Goal: Task Accomplishment & Management: Use online tool/utility

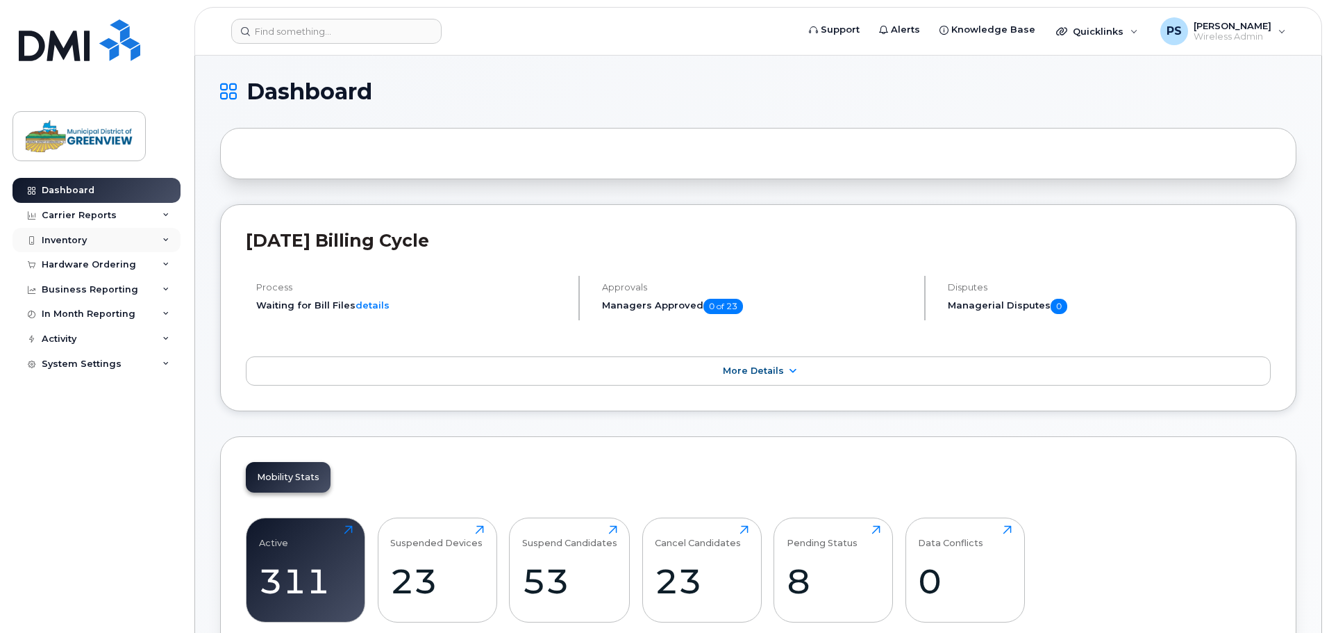
click at [72, 241] on div "Inventory" at bounding box center [64, 240] width 45 height 11
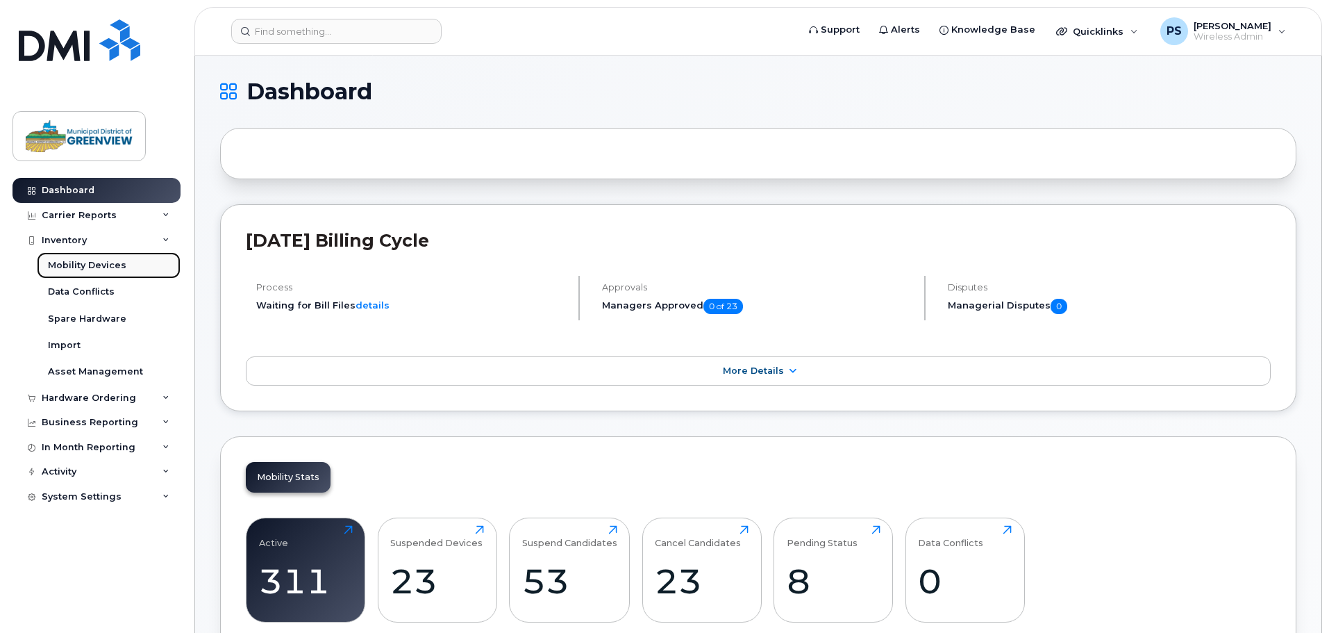
click at [91, 264] on div "Mobility Devices" at bounding box center [87, 265] width 78 height 13
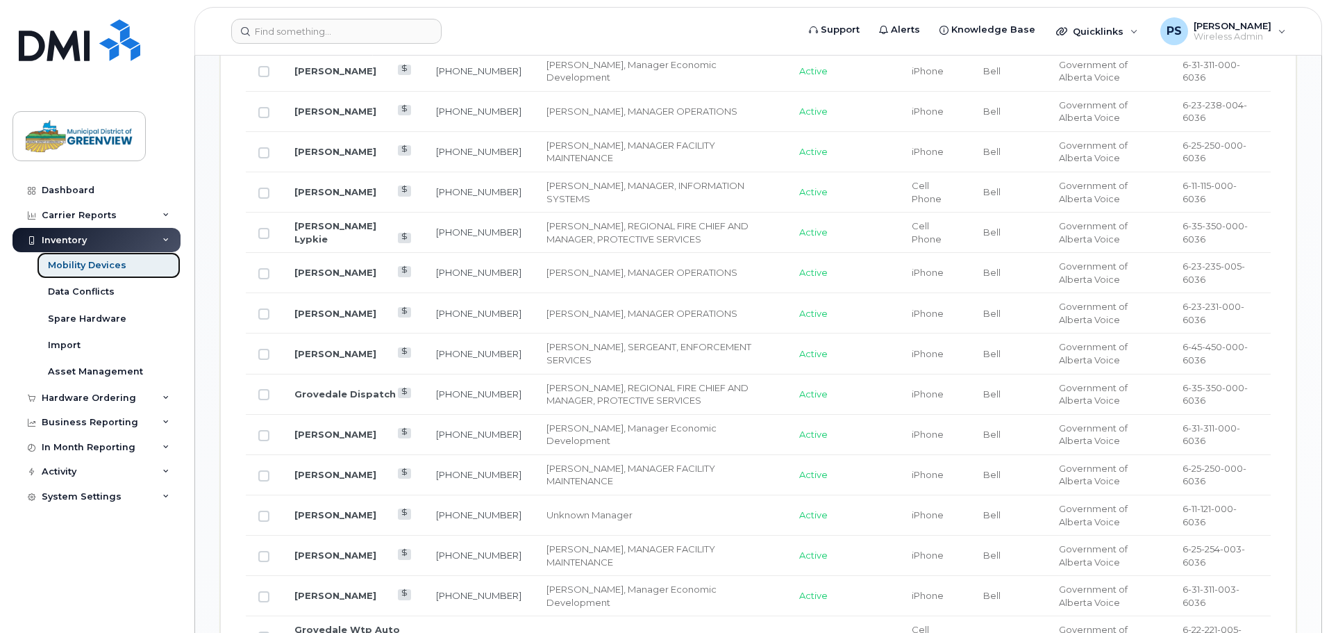
scroll to position [556, 0]
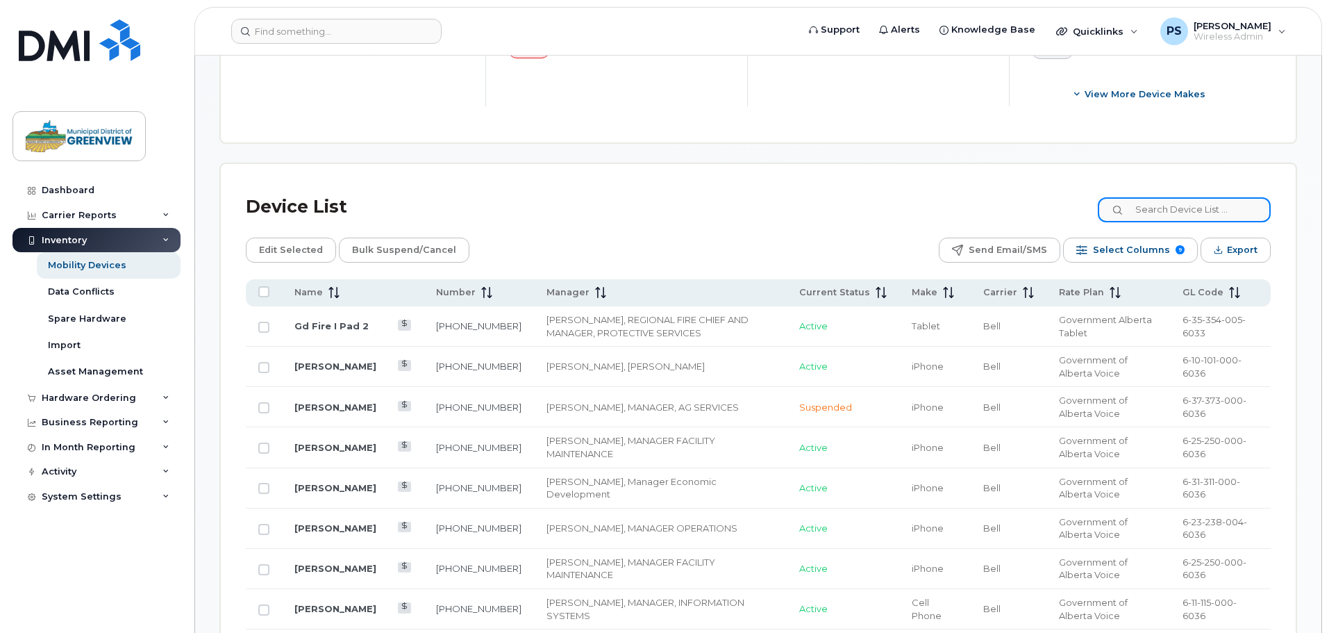
click at [1200, 201] on input at bounding box center [1184, 209] width 173 height 25
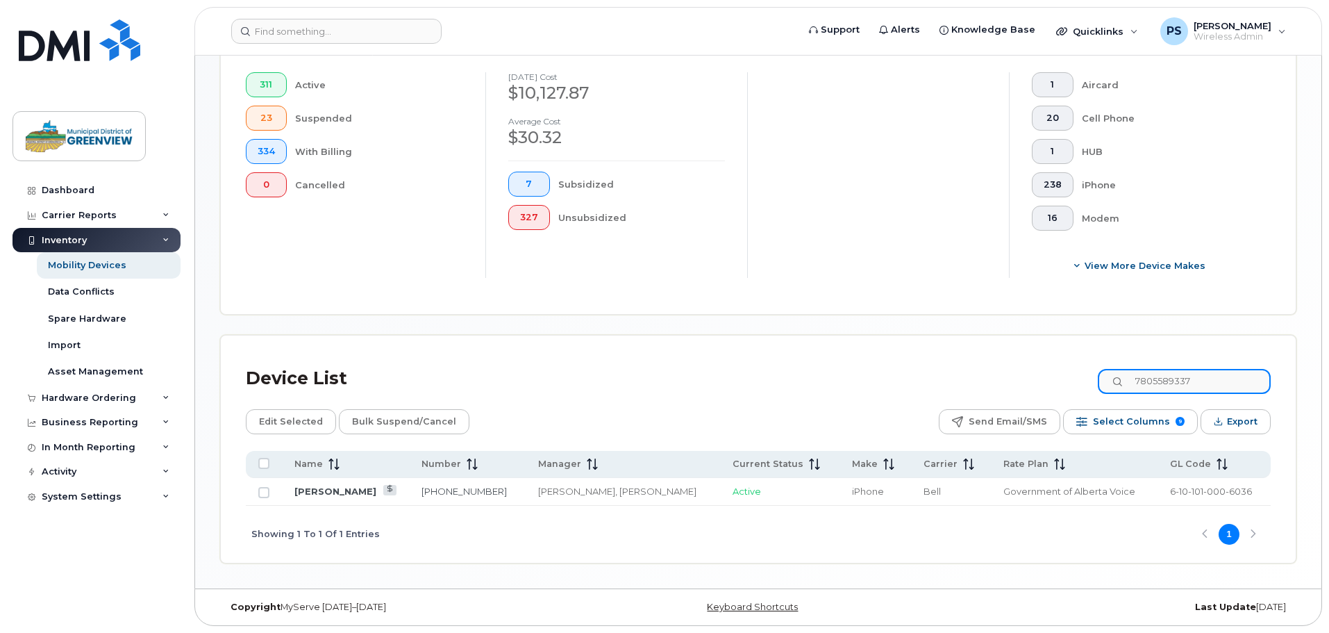
scroll to position [372, 0]
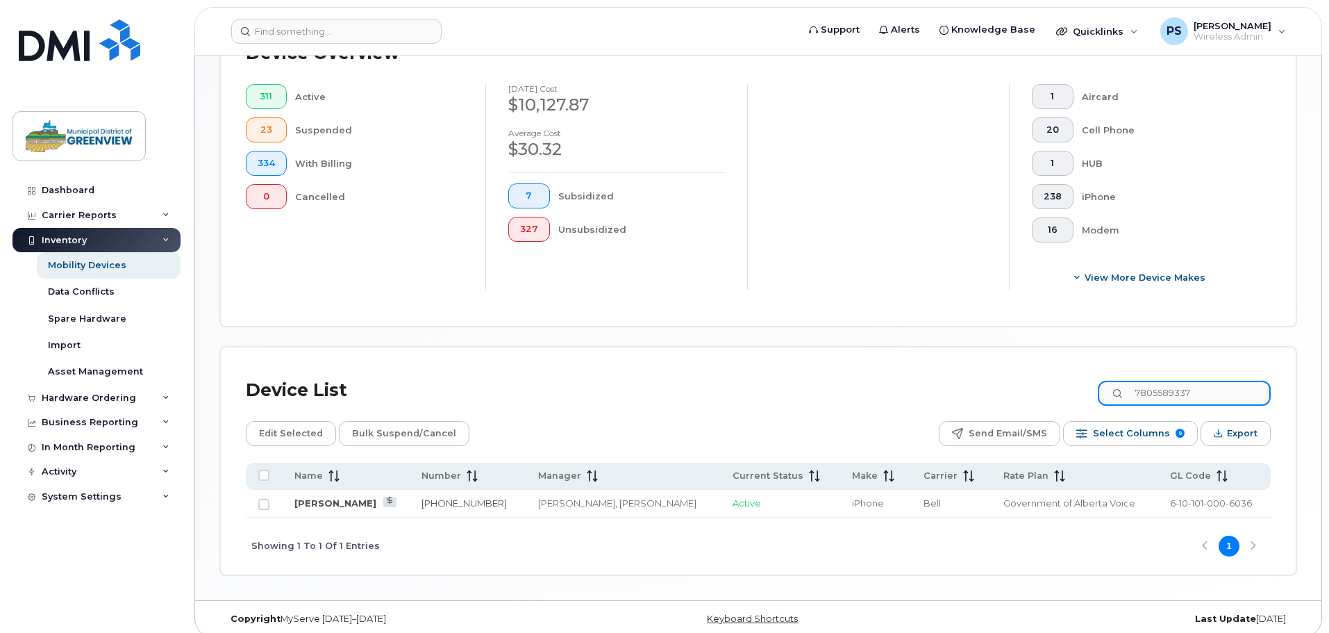
type input "7805589337"
click at [319, 497] on link "[PERSON_NAME]" at bounding box center [336, 502] width 82 height 11
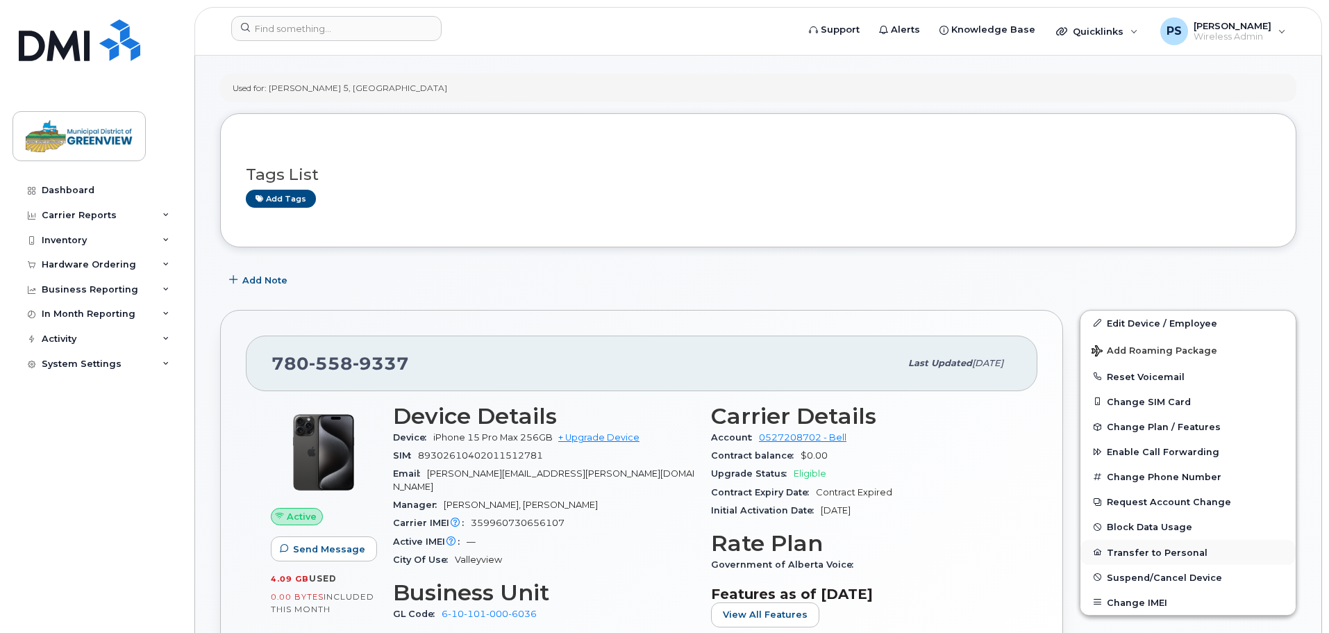
scroll to position [139, 0]
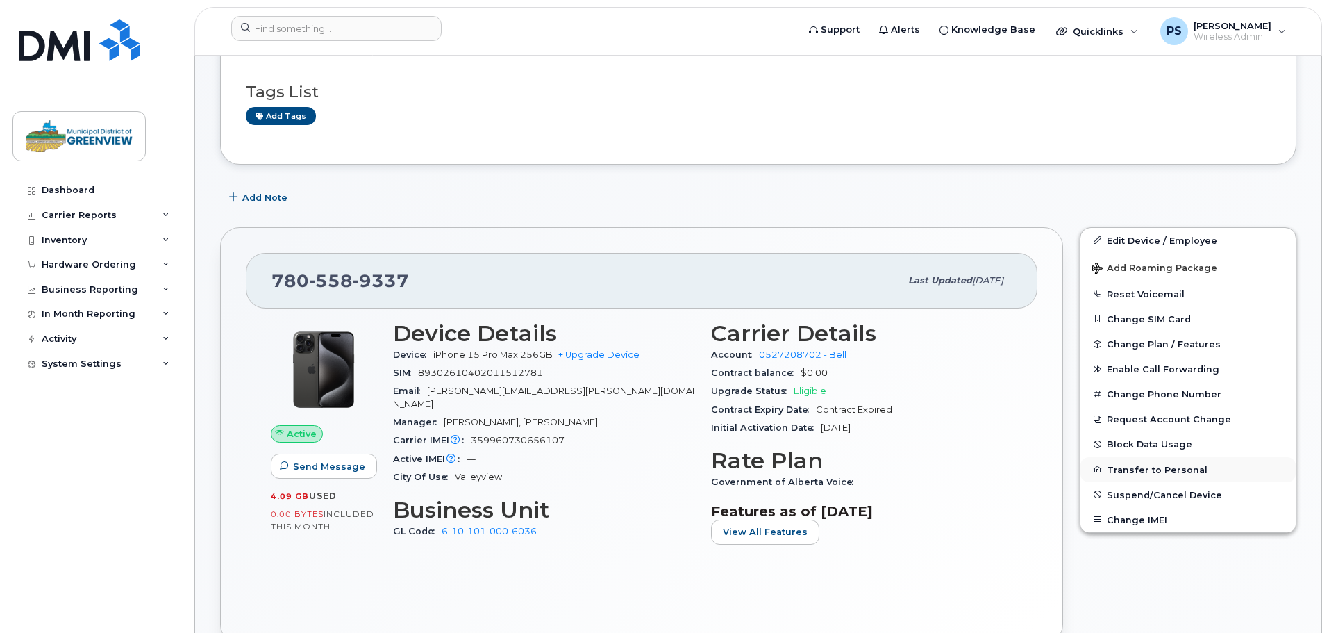
click at [1152, 474] on button "Transfer to Personal" at bounding box center [1188, 469] width 215 height 25
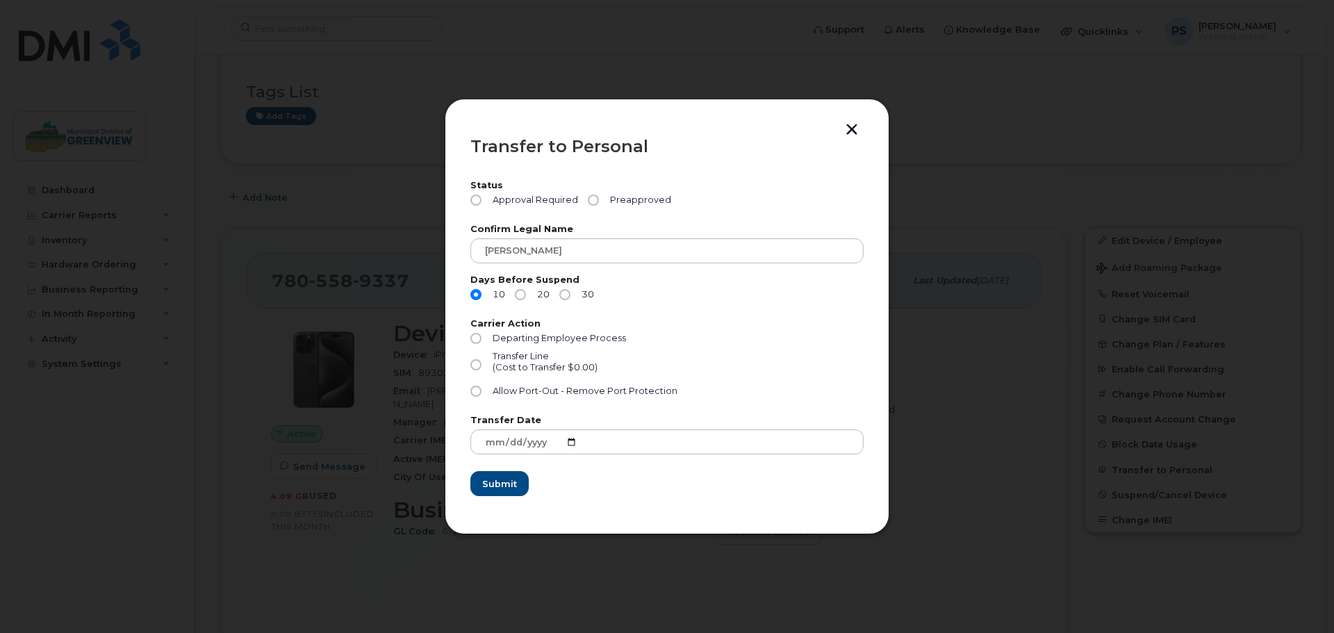
click at [849, 131] on button "button" at bounding box center [851, 131] width 21 height 15
